Goal: Information Seeking & Learning: Learn about a topic

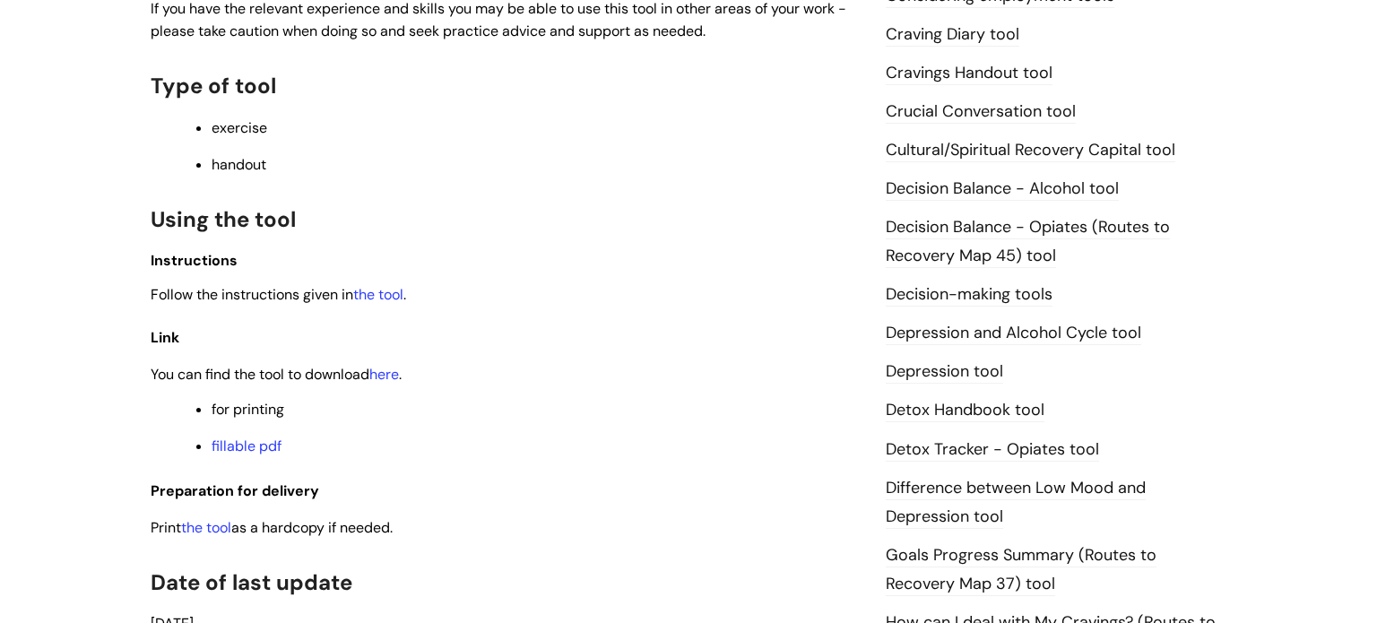
scroll to position [760, 0]
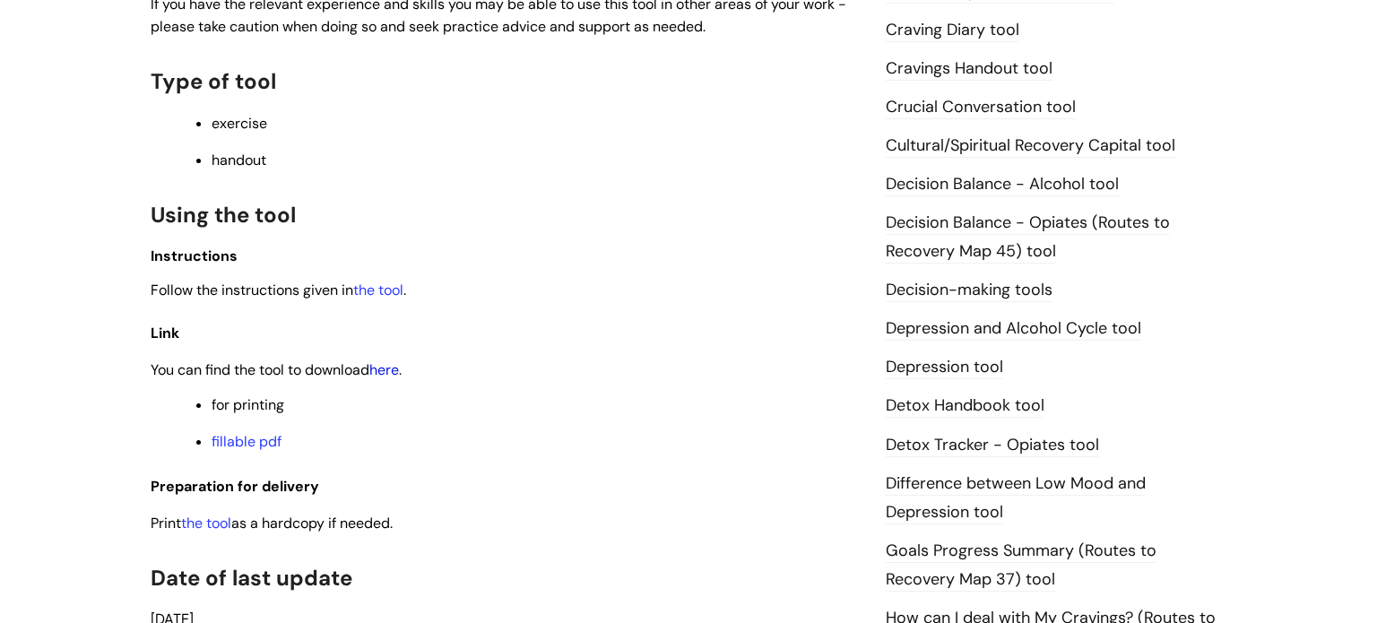
click at [394, 375] on link "here" at bounding box center [384, 369] width 30 height 19
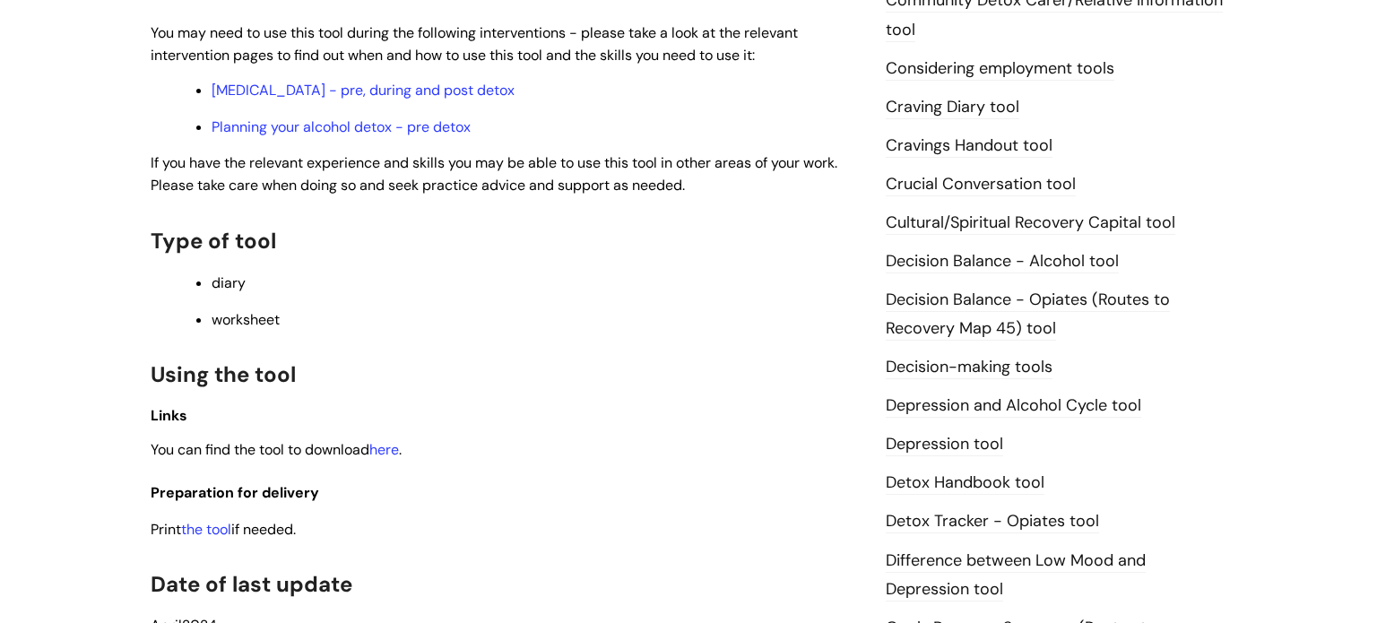
scroll to position [649, 0]
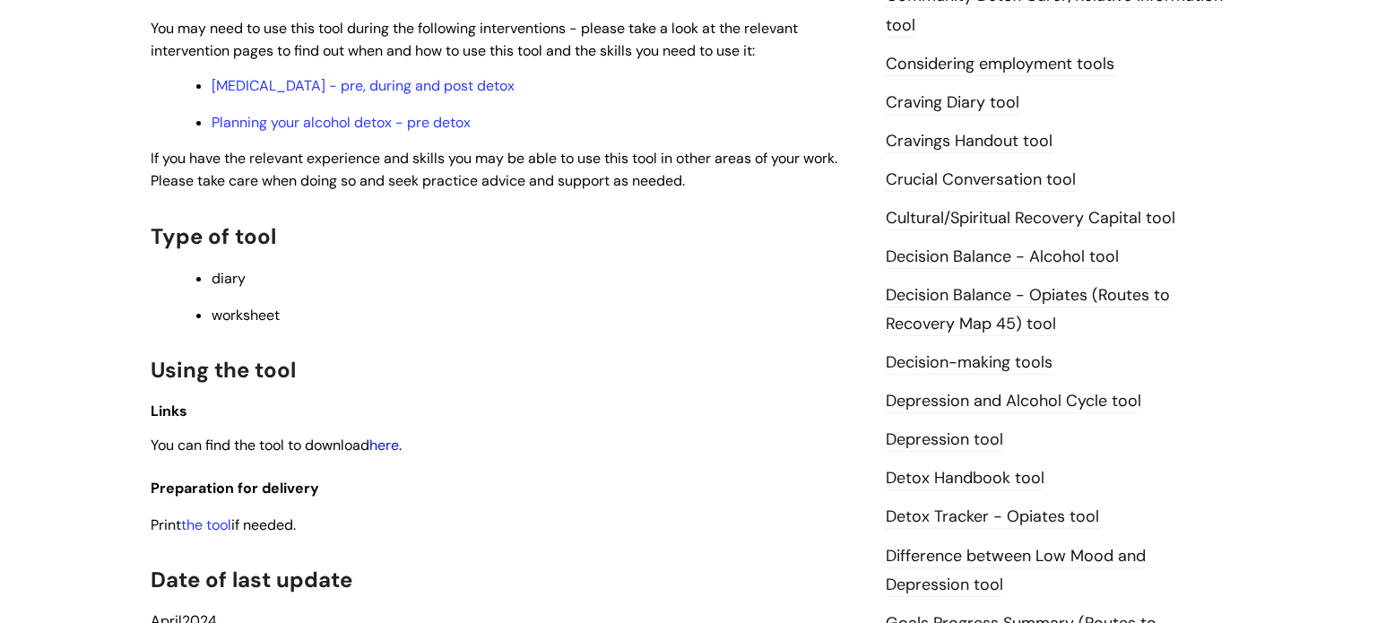
click at [393, 450] on link "here" at bounding box center [384, 445] width 30 height 19
